Goal: Information Seeking & Learning: Compare options

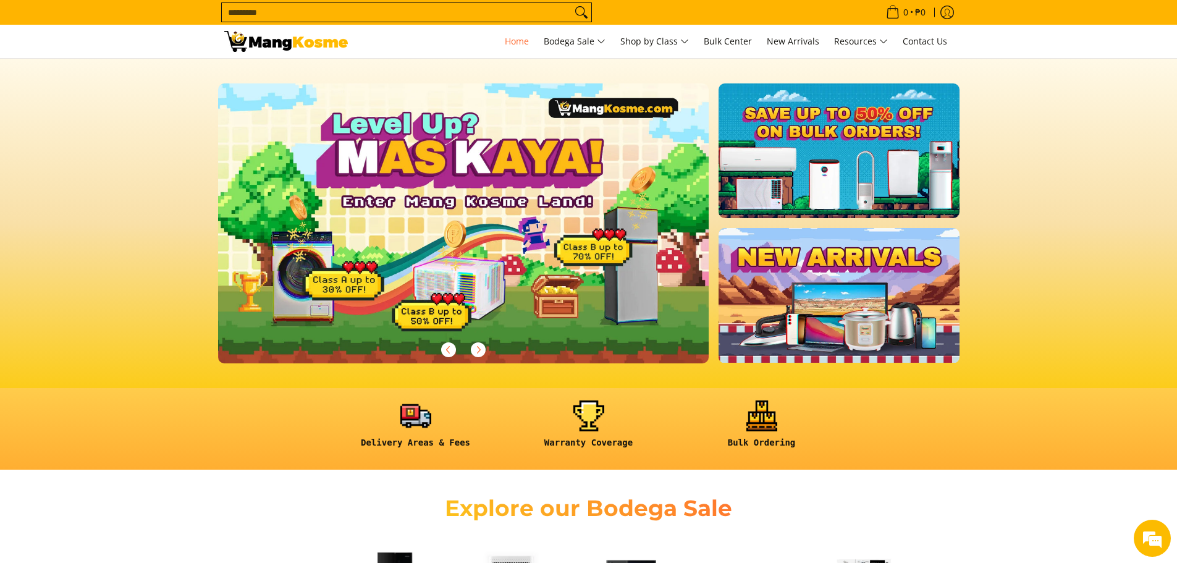
scroll to position [0, 1513]
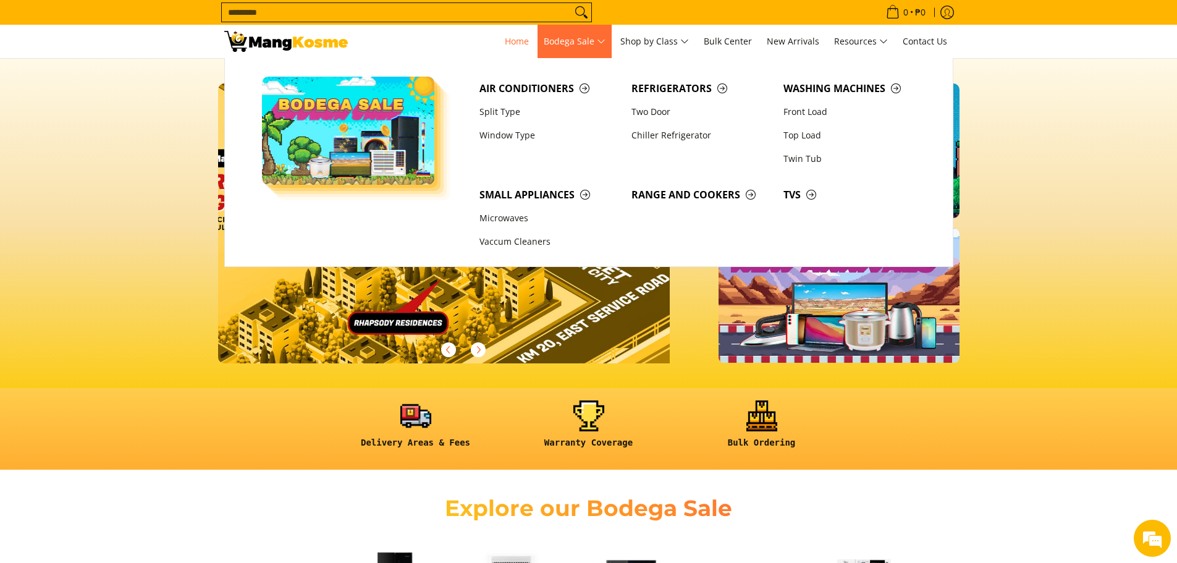
click at [575, 41] on span "Bodega Sale" at bounding box center [575, 41] width 62 height 15
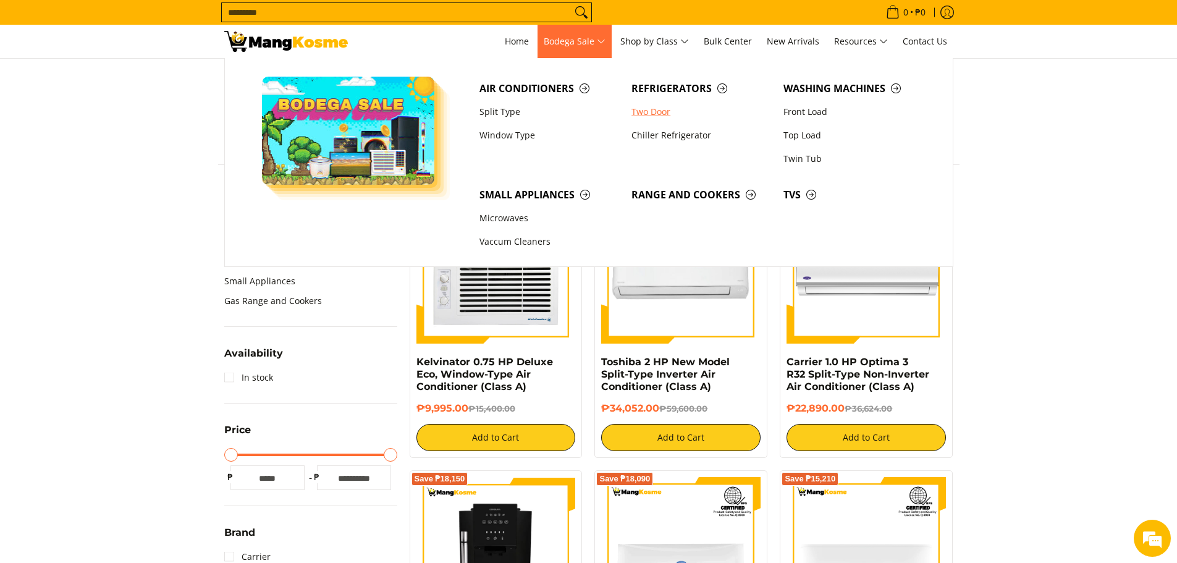
click at [663, 114] on link "Two Door" at bounding box center [701, 111] width 152 height 23
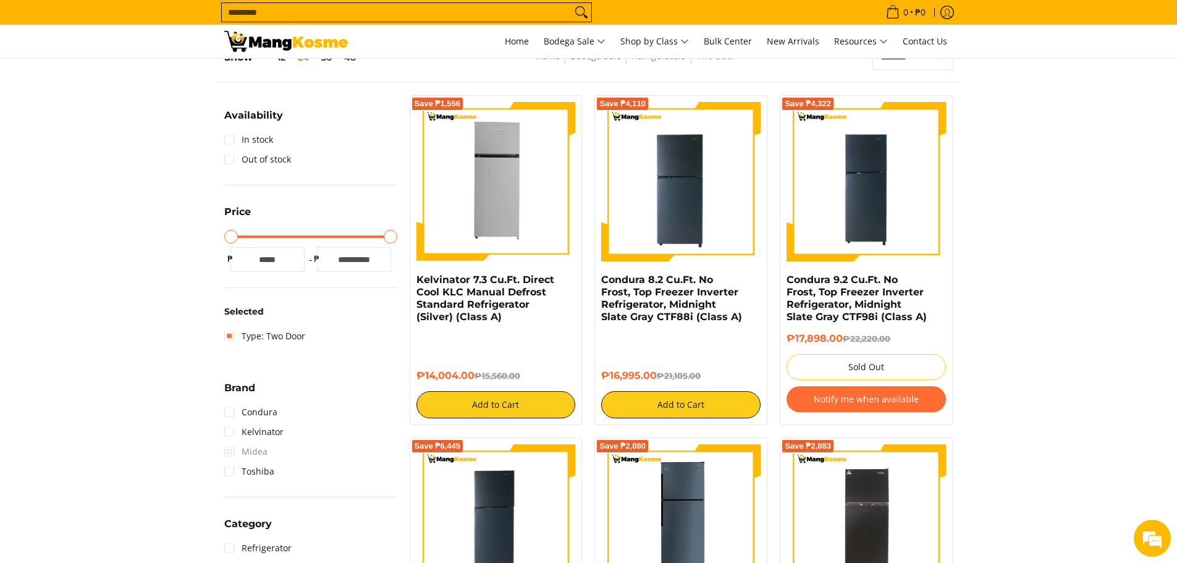
scroll to position [177, 0]
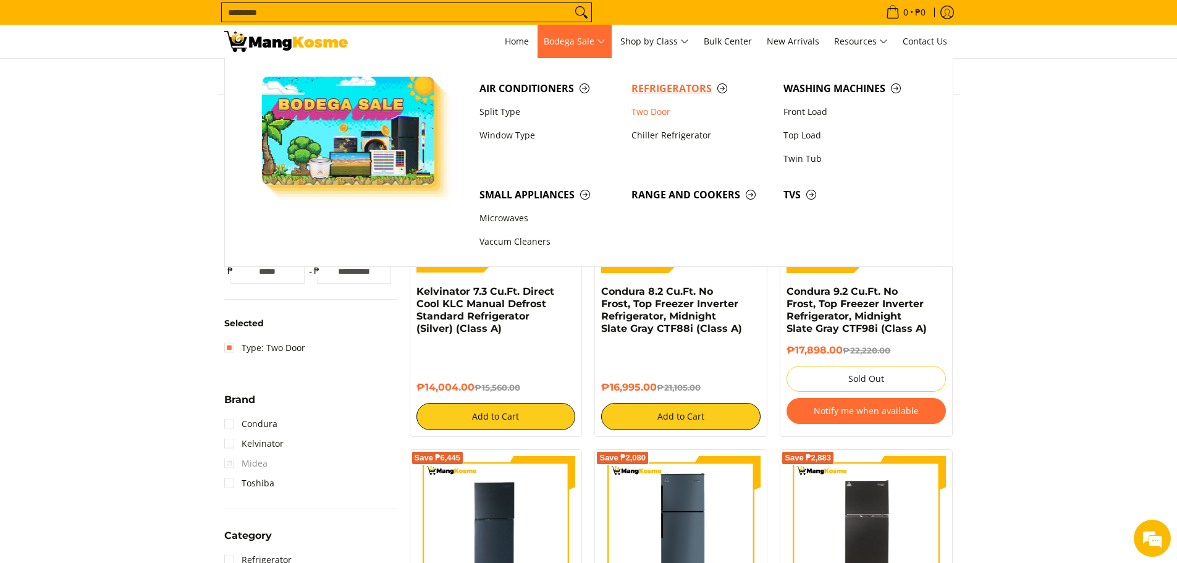
click at [672, 88] on span "Refrigerators" at bounding box center [701, 88] width 140 height 15
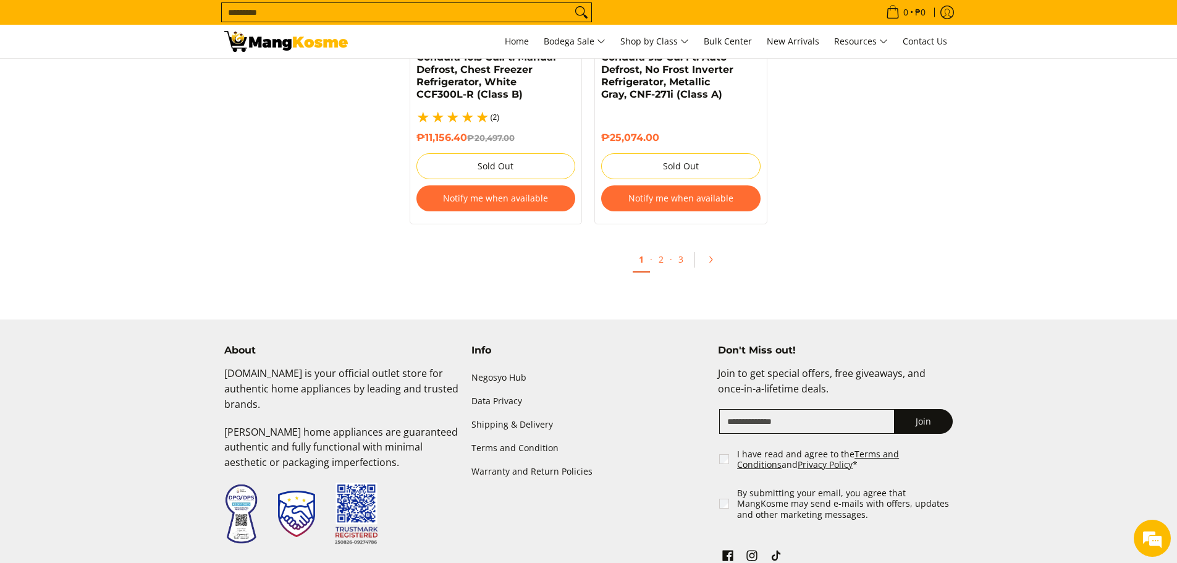
scroll to position [2625, 0]
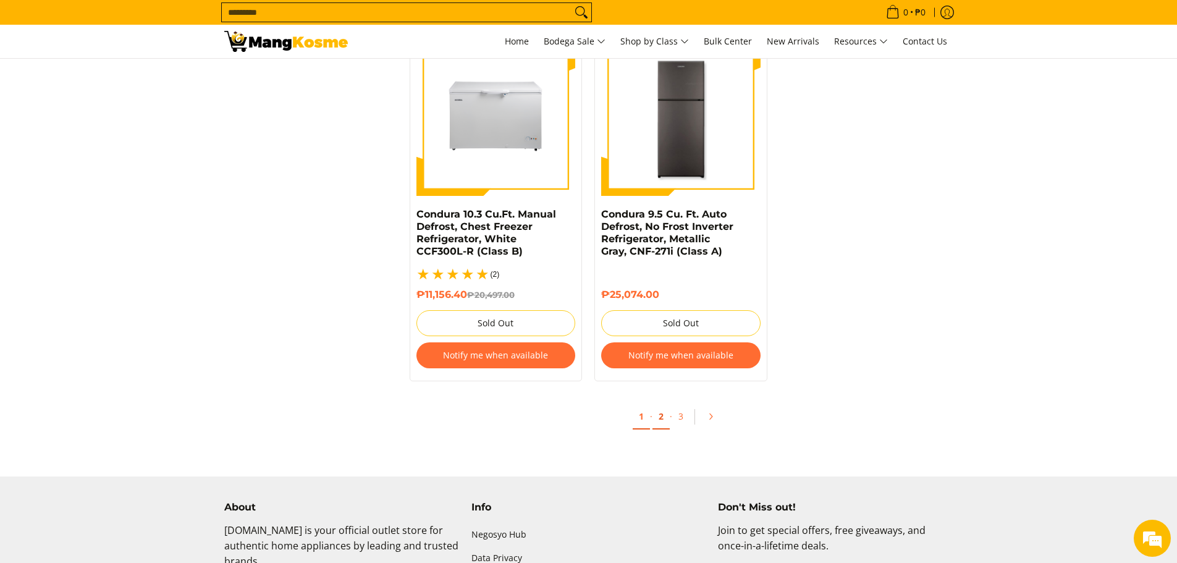
click at [660, 404] on link "2" at bounding box center [660, 416] width 17 height 25
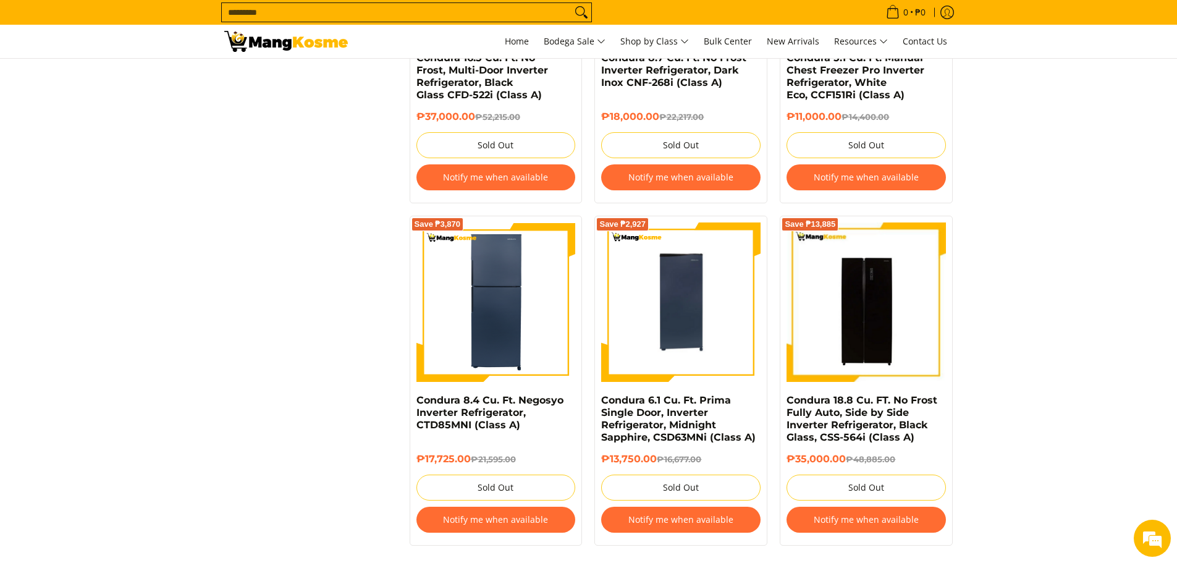
scroll to position [2471, 0]
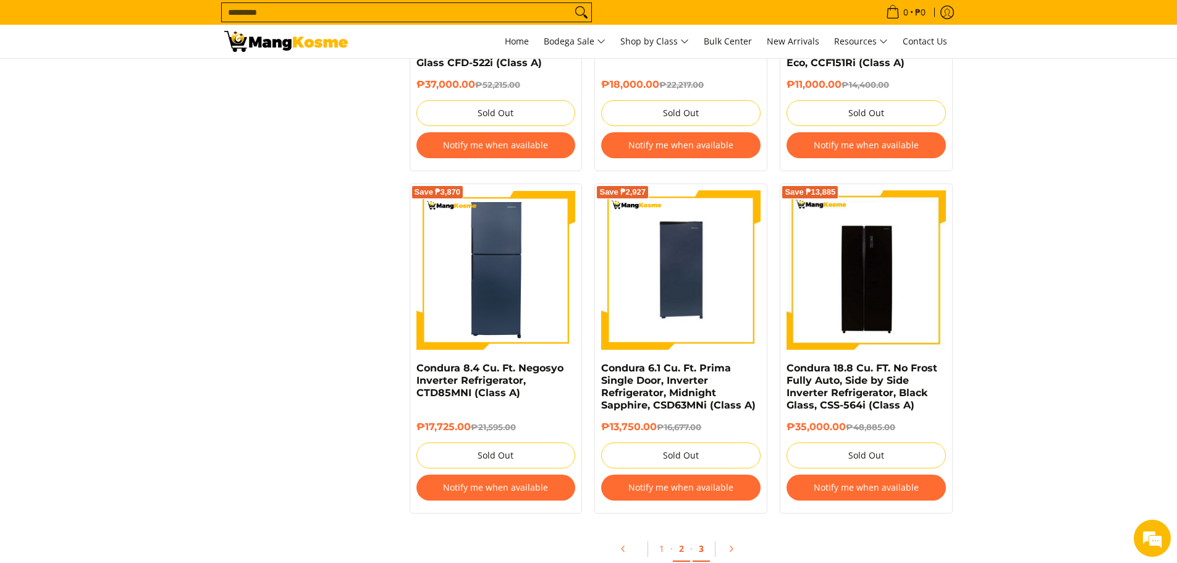
click at [702, 547] on link "3" at bounding box center [700, 548] width 17 height 25
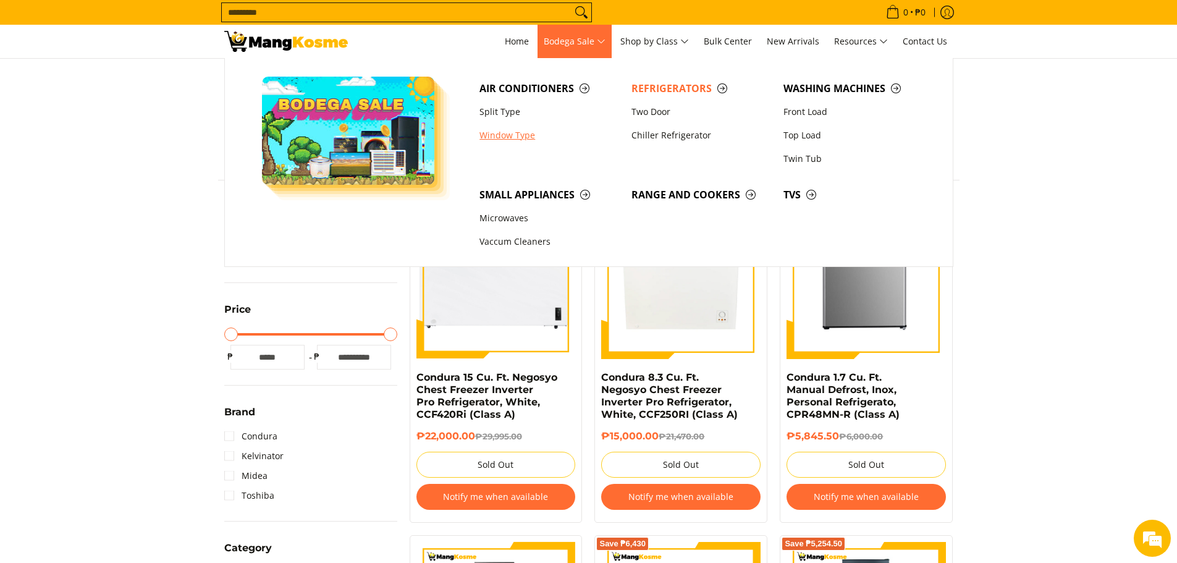
scroll to position [62, 0]
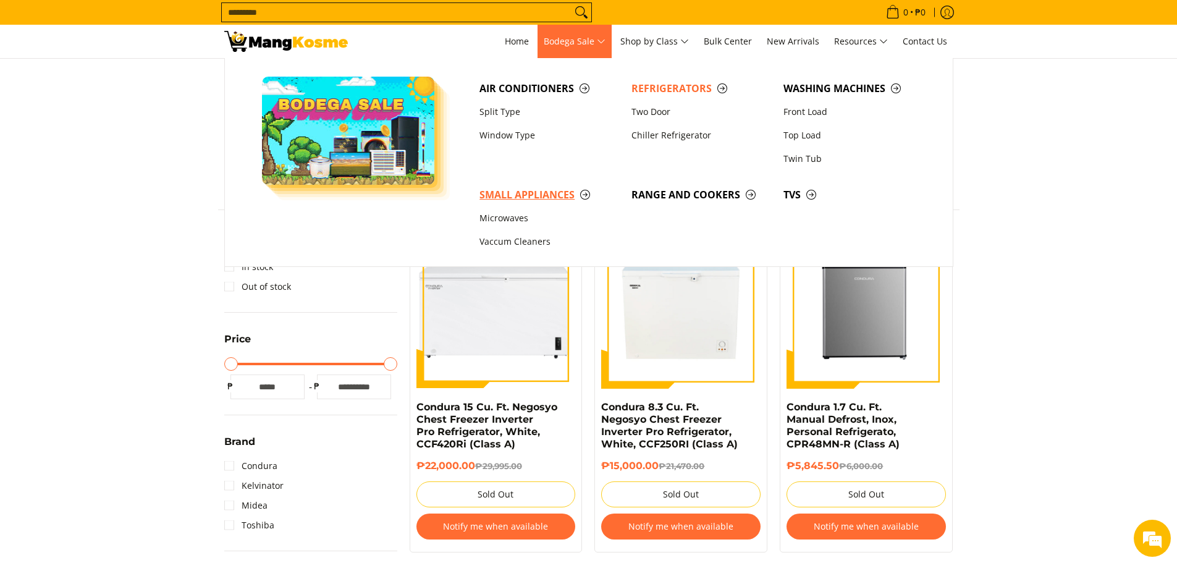
click at [545, 195] on span "Small Appliances" at bounding box center [549, 194] width 140 height 15
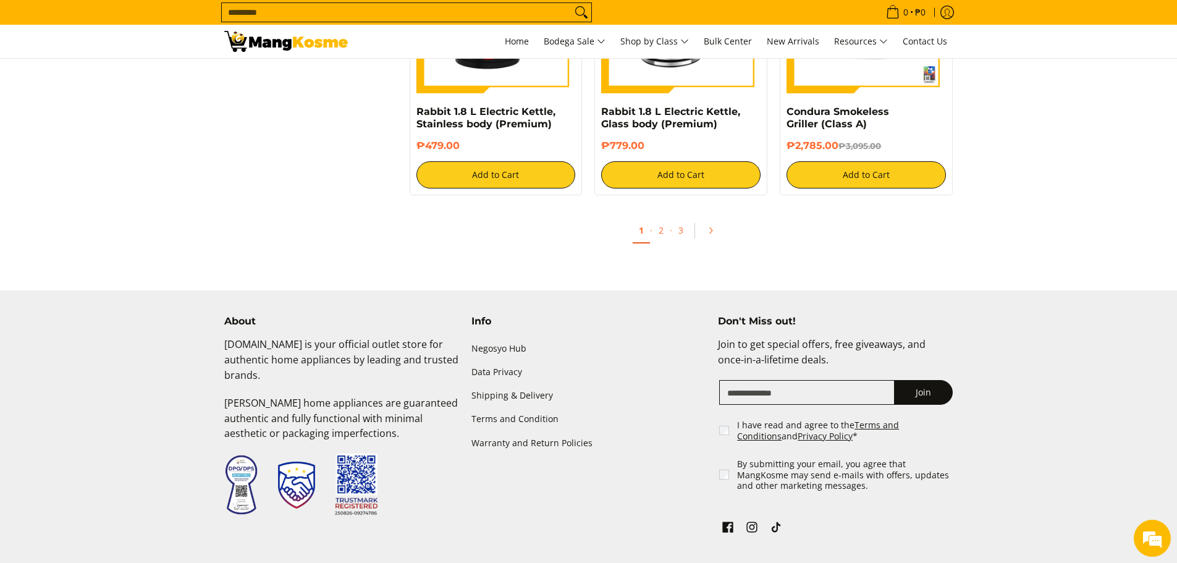
scroll to position [2347, 0]
